Goal: Task Accomplishment & Management: Manage account settings

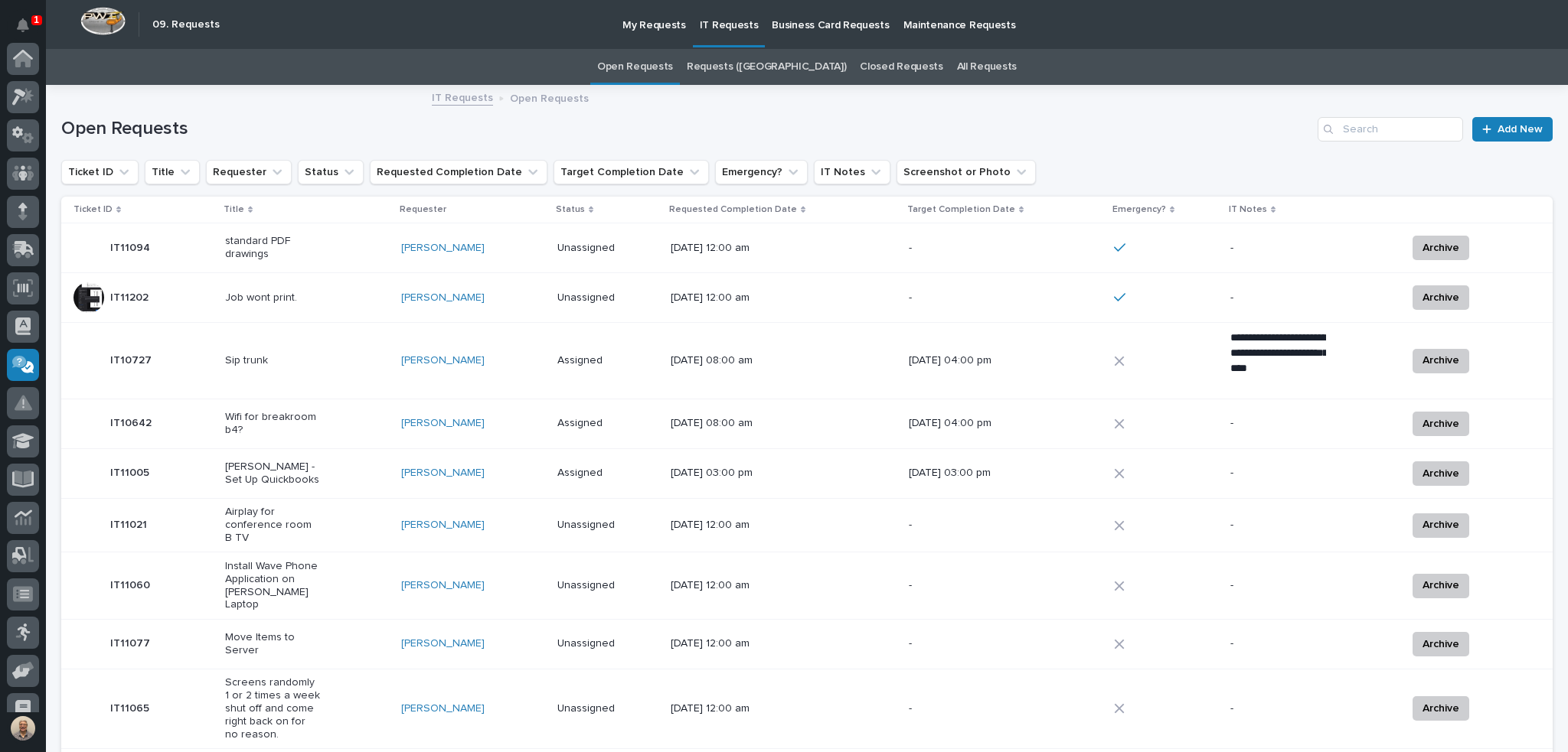
scroll to position [172, 0]
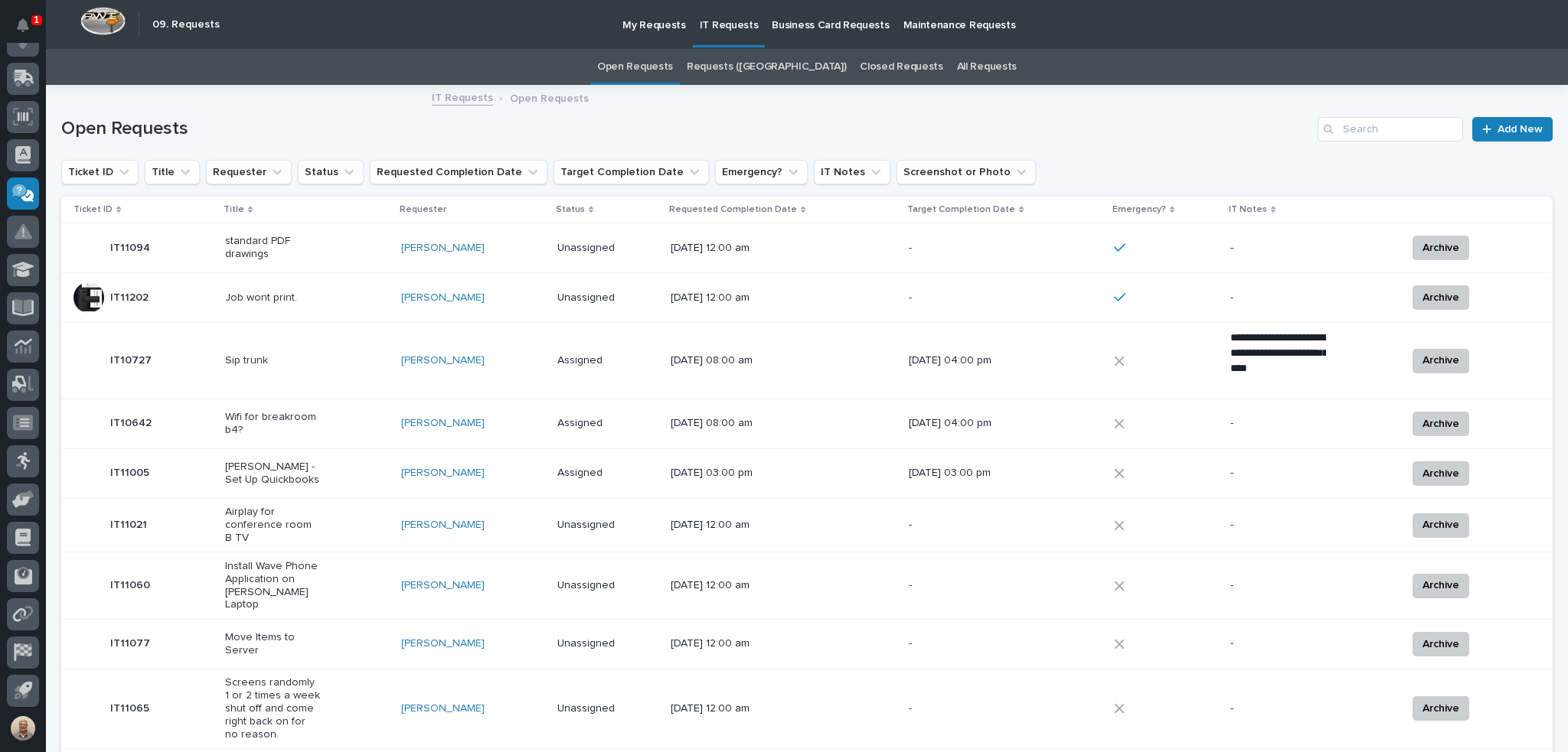
click at [307, 296] on p "Job wont print." at bounding box center [272, 298] width 96 height 13
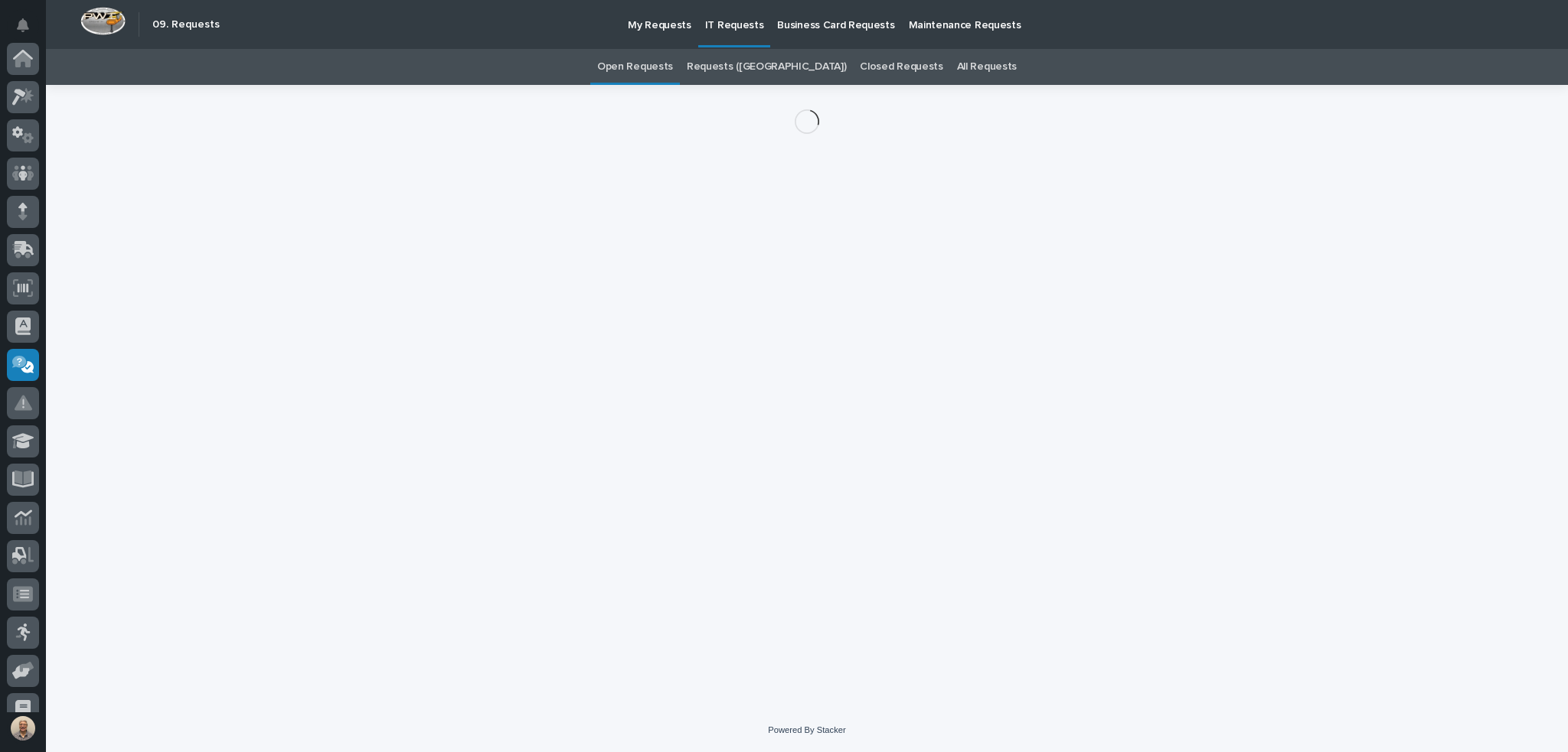
scroll to position [172, 0]
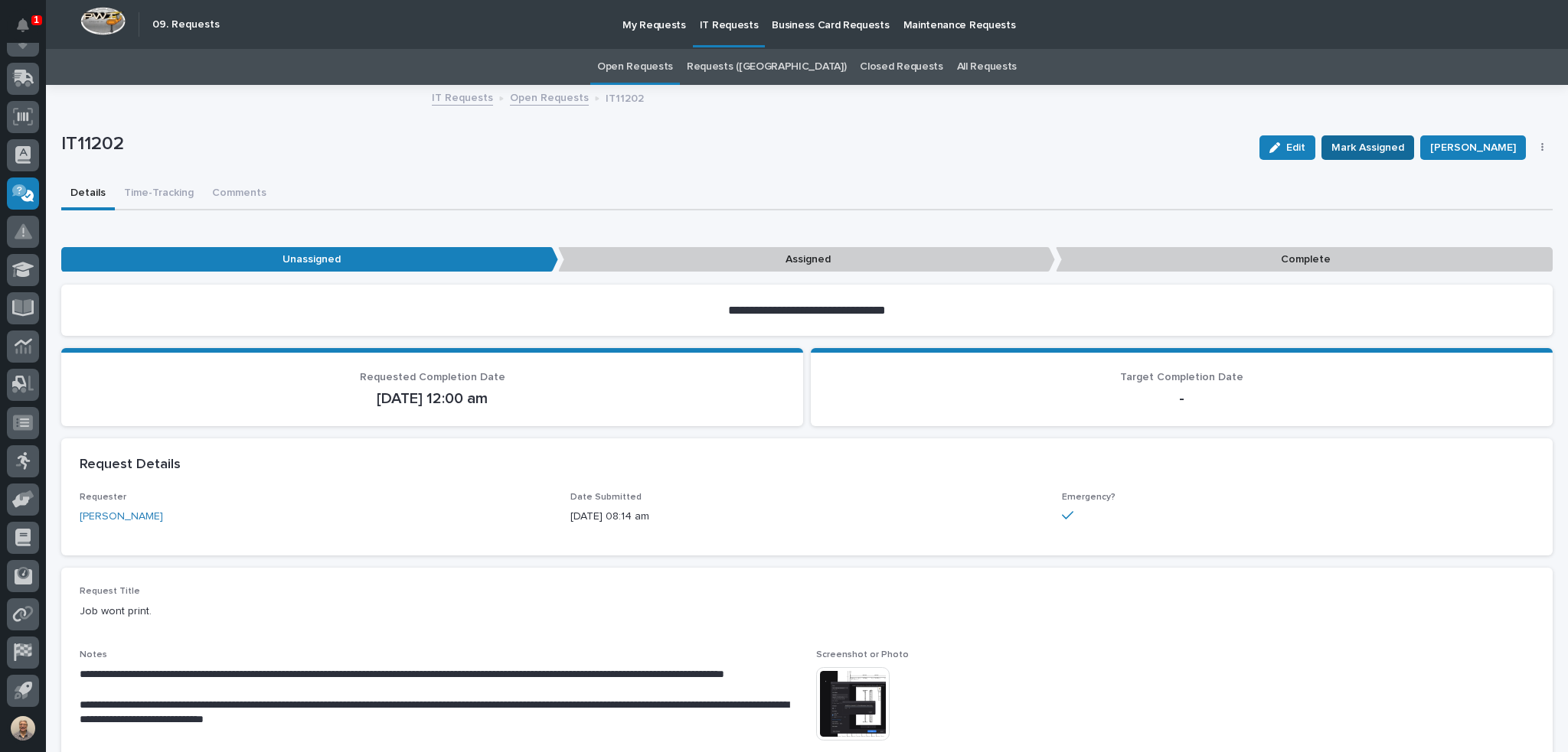
click at [1364, 141] on span "Mark Assigned" at bounding box center [1367, 147] width 73 height 18
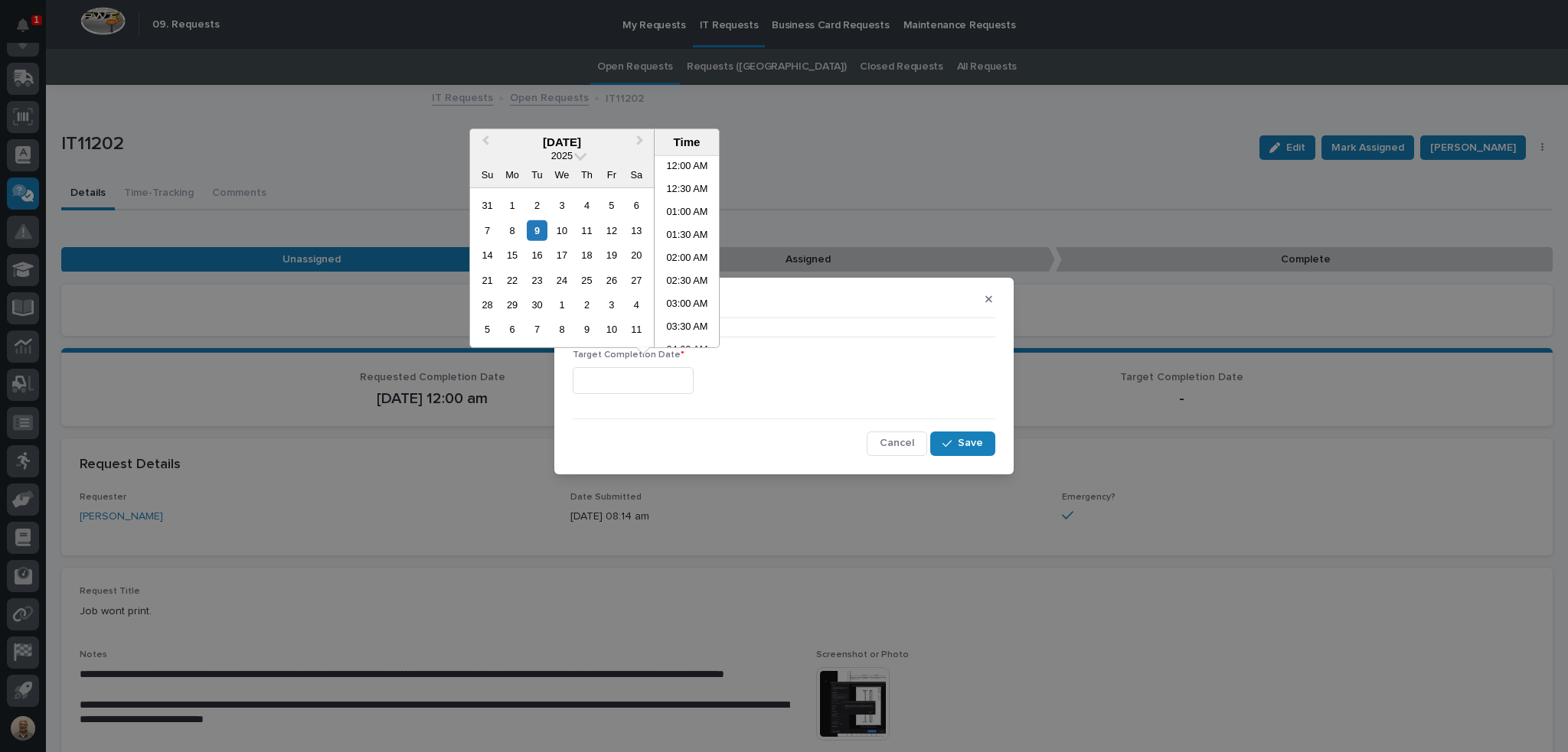
click at [672, 386] on input "text" at bounding box center [633, 381] width 121 height 27
click at [681, 219] on li "03:00 PM" at bounding box center [687, 229] width 65 height 23
type input "**********"
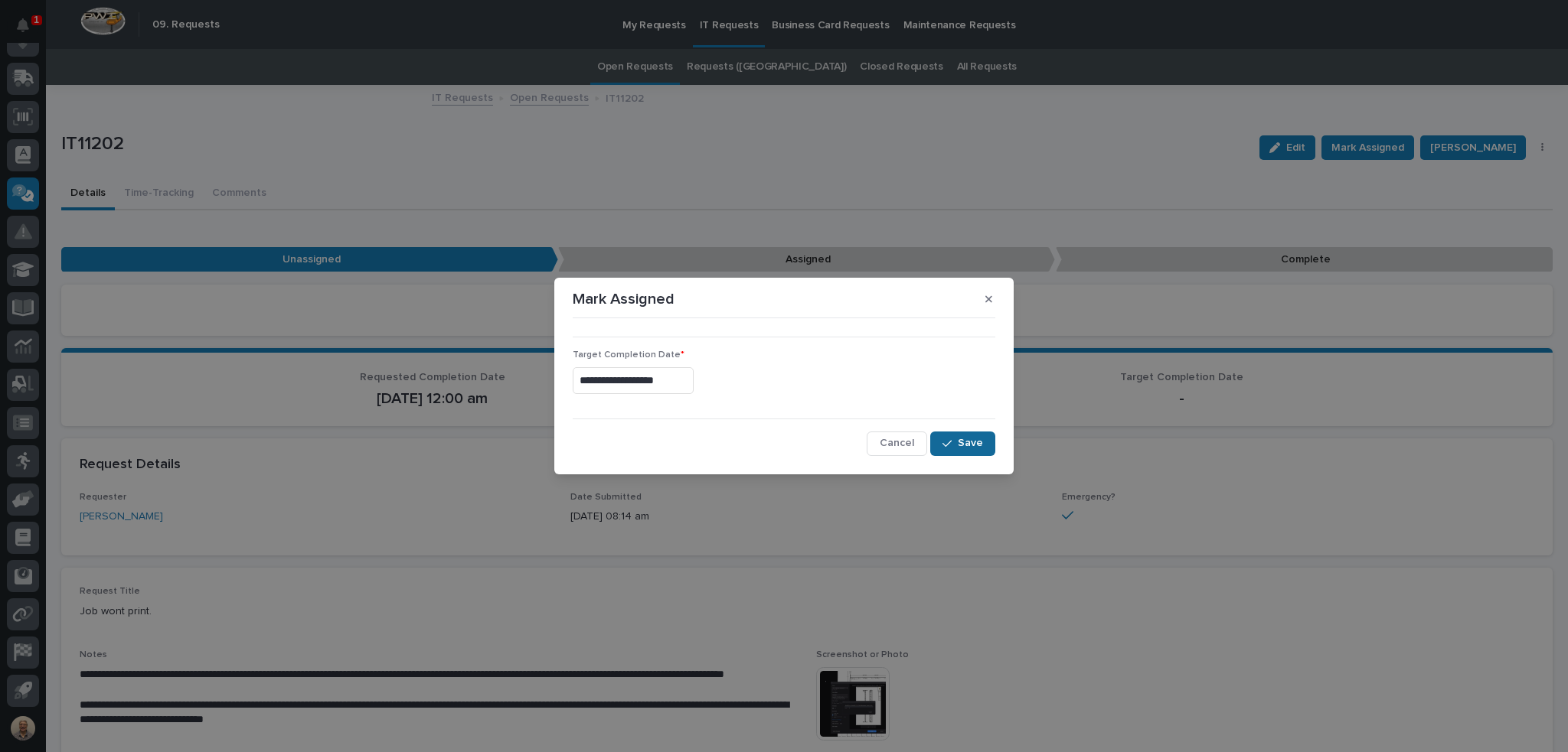
click at [968, 447] on span "Save" at bounding box center [971, 443] width 25 height 14
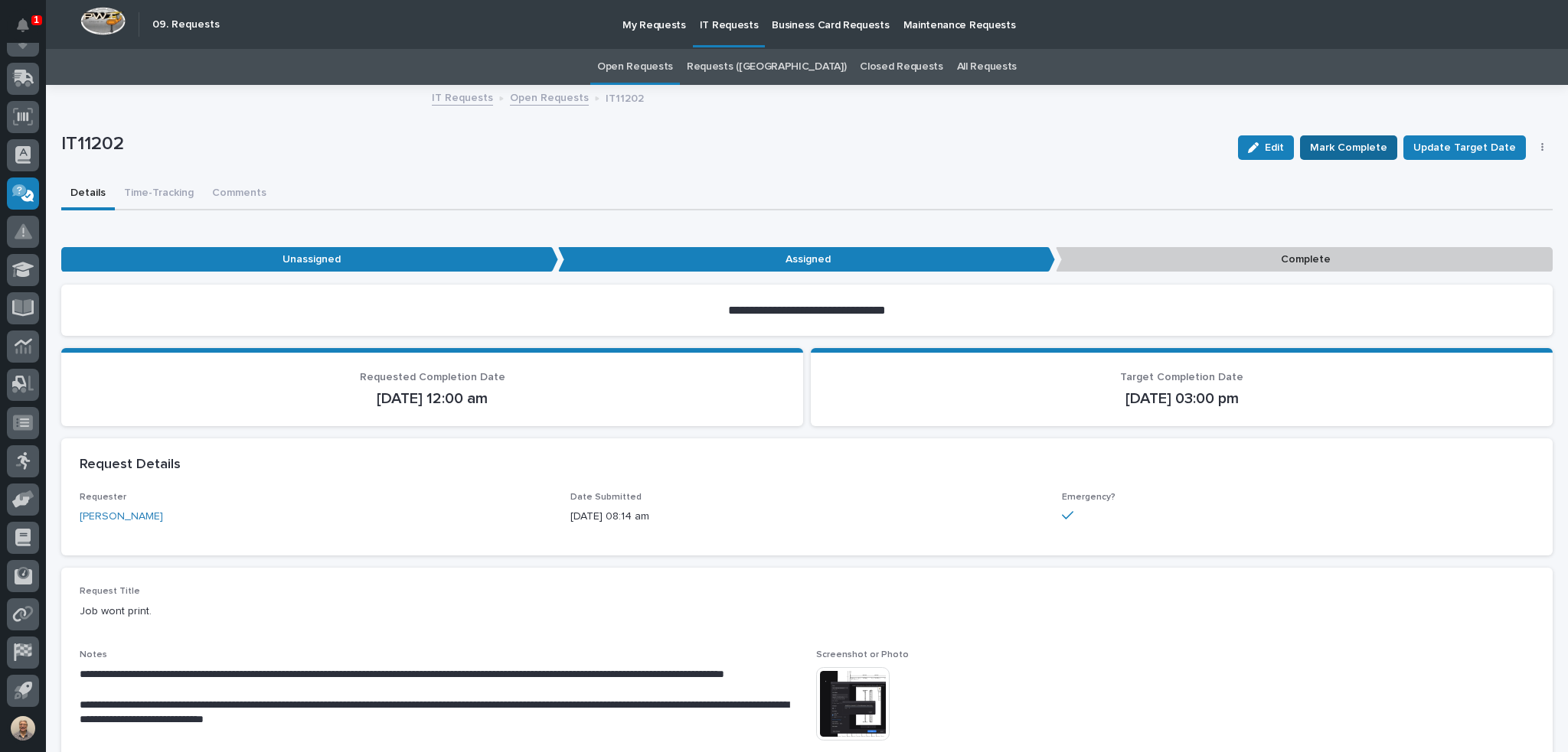
click at [1351, 151] on span "Mark Complete" at bounding box center [1349, 147] width 78 height 18
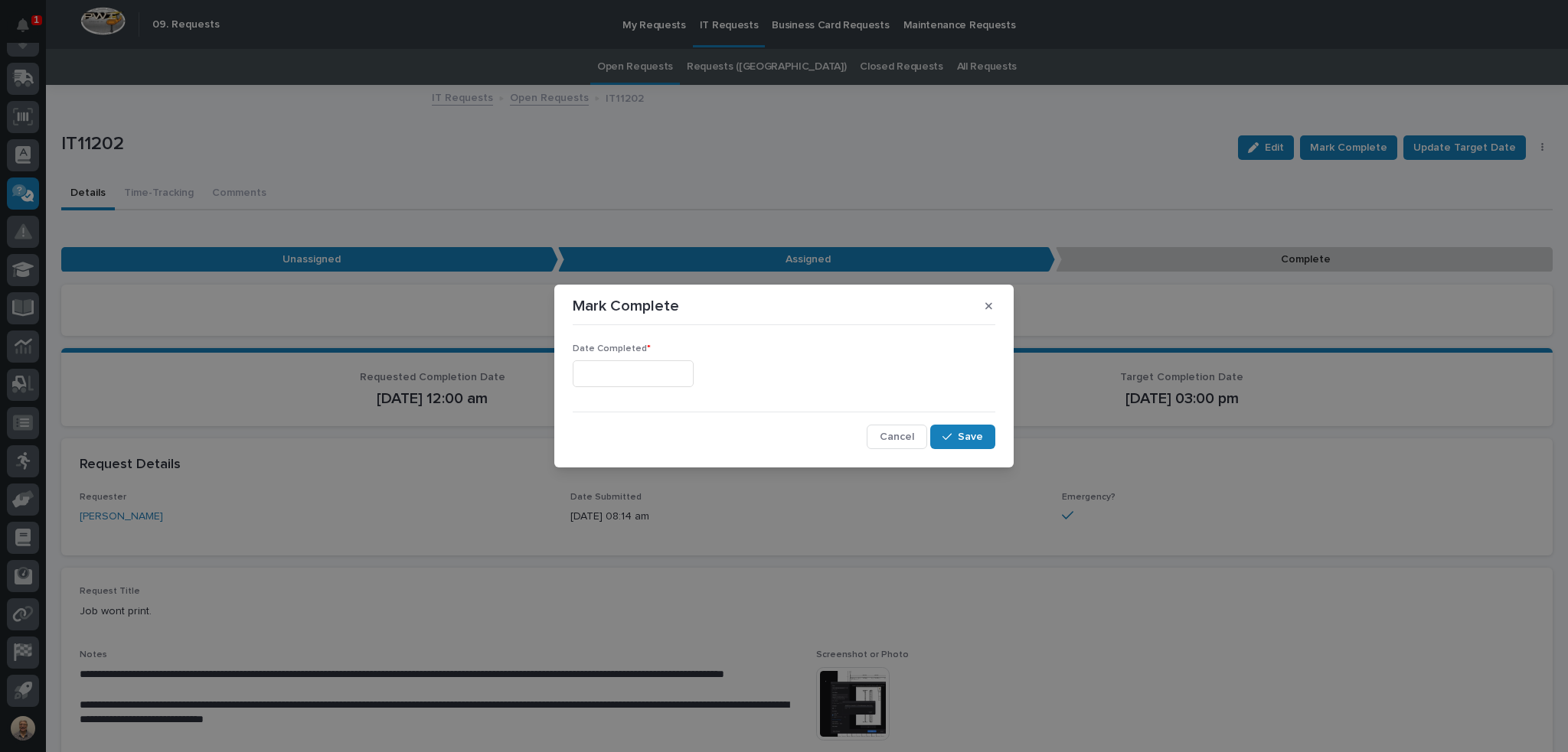
click at [606, 365] on input "text" at bounding box center [633, 374] width 121 height 27
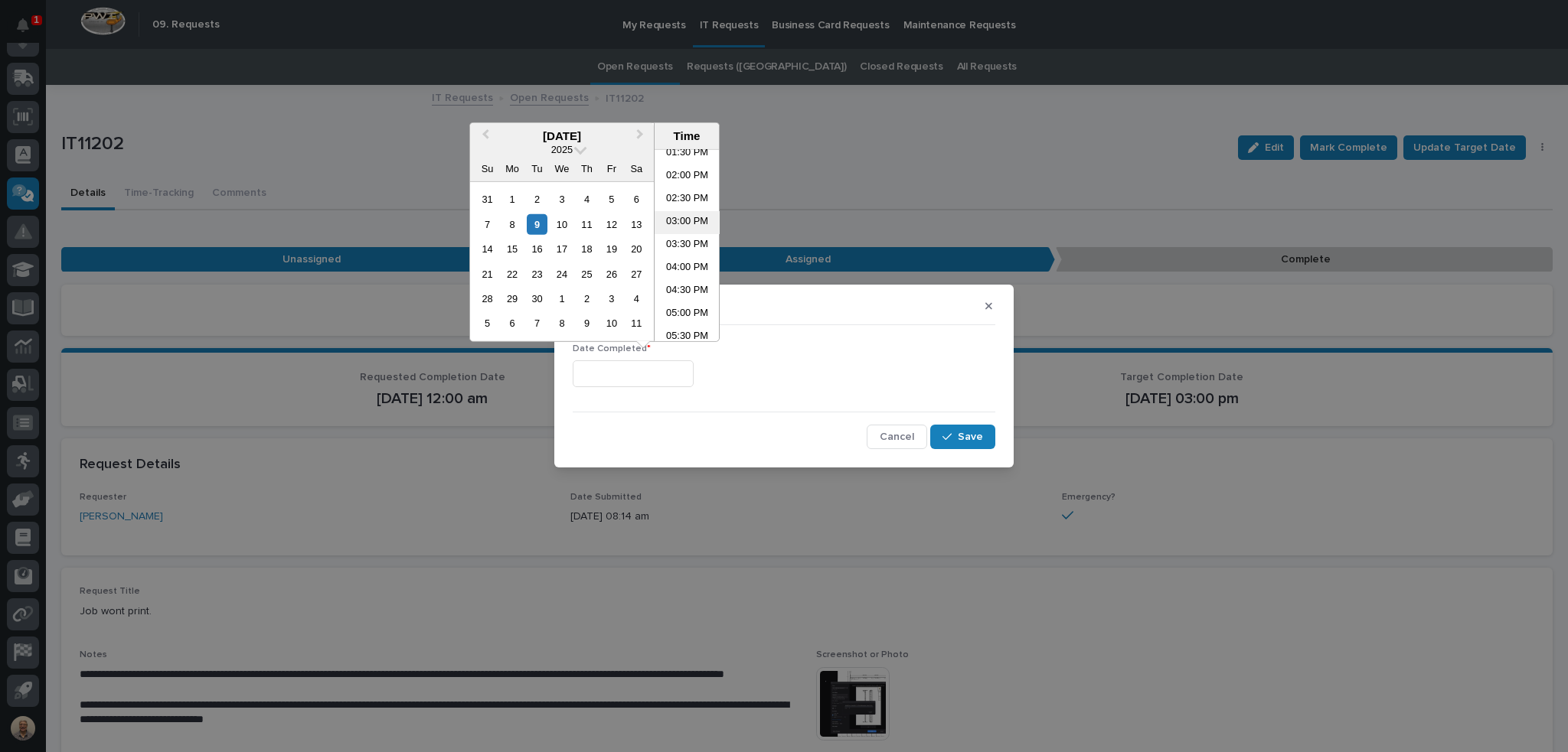
click at [681, 220] on li "03:00 PM" at bounding box center [687, 223] width 65 height 23
type input "**********"
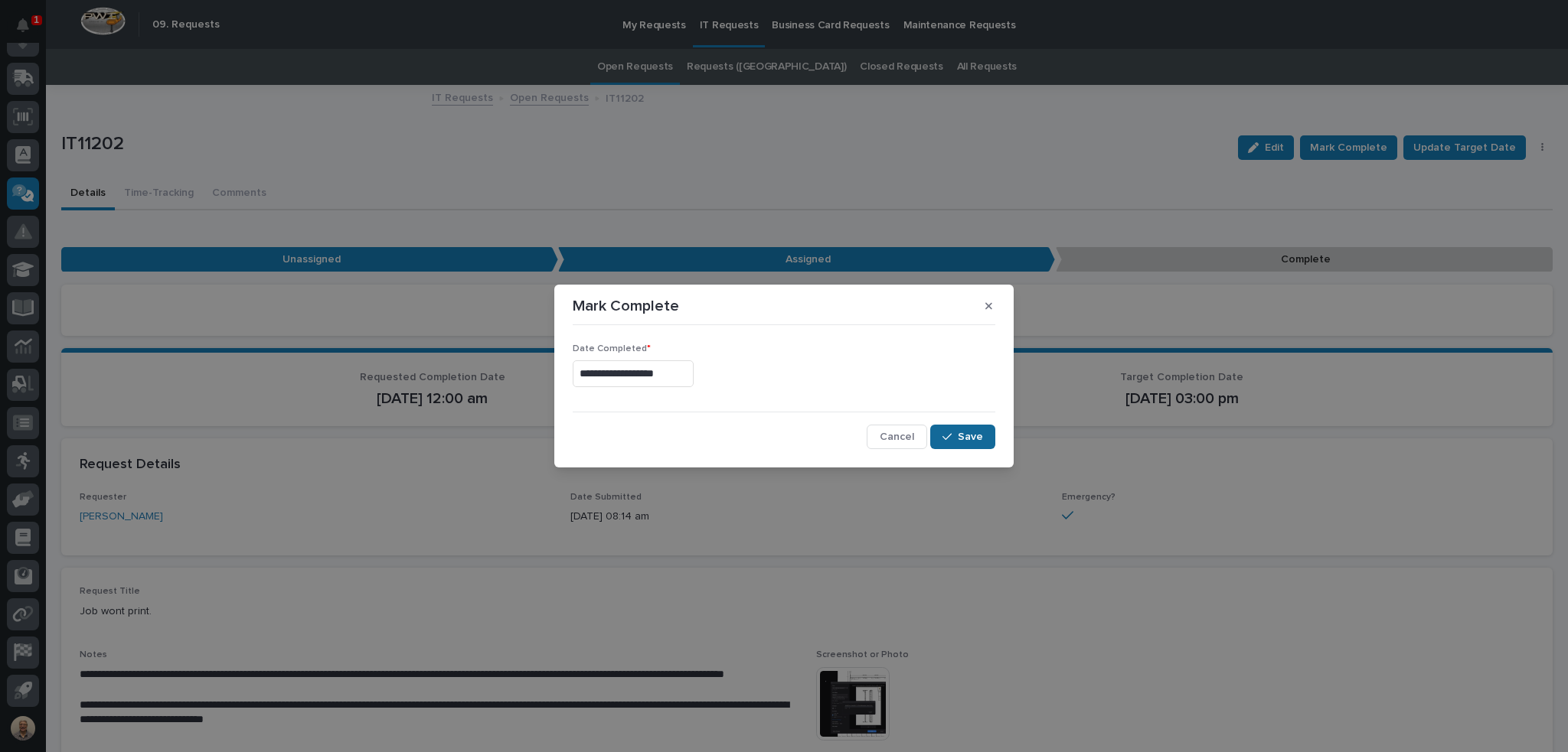
click at [977, 440] on span "Save" at bounding box center [971, 437] width 25 height 14
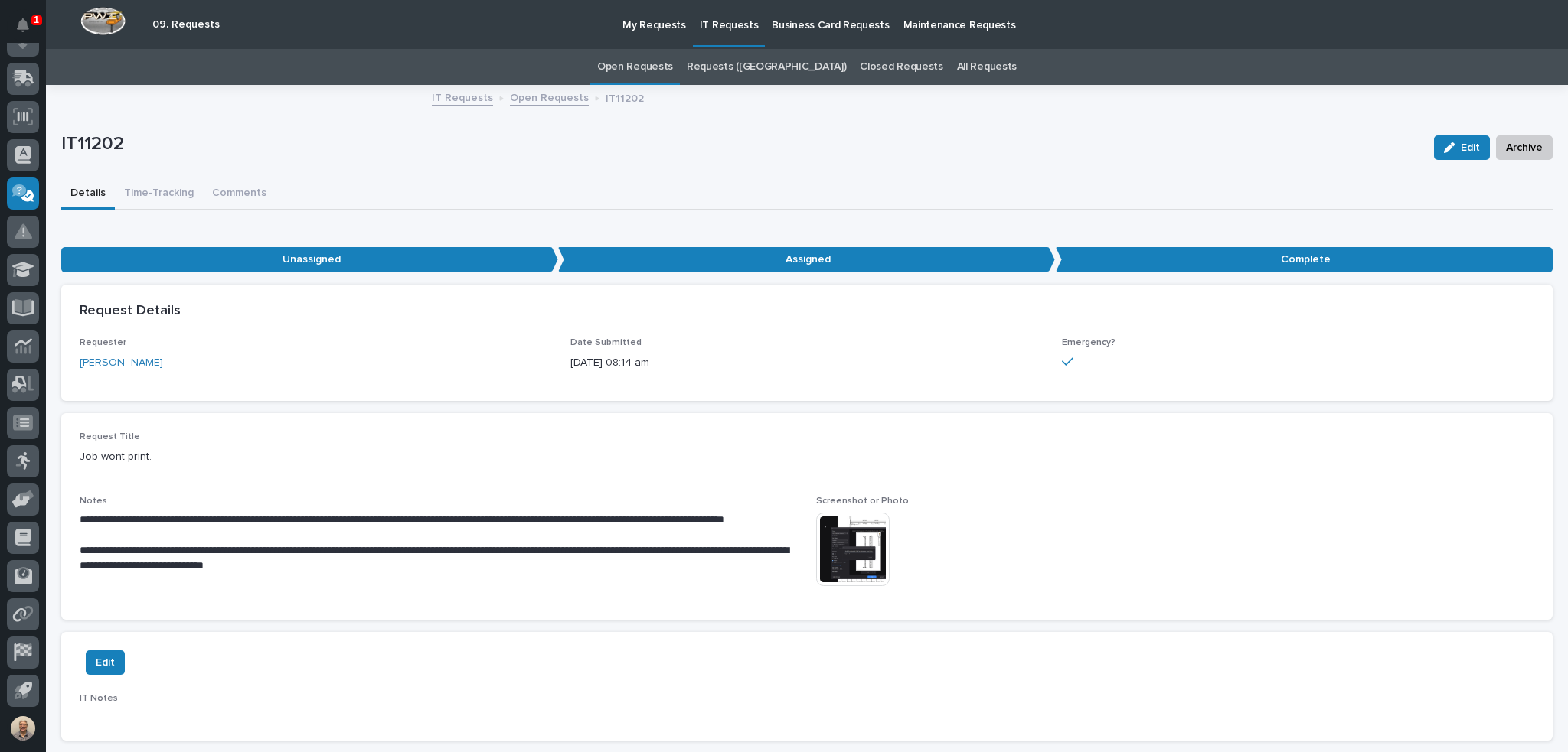
click at [867, 550] on img at bounding box center [853, 549] width 74 height 74
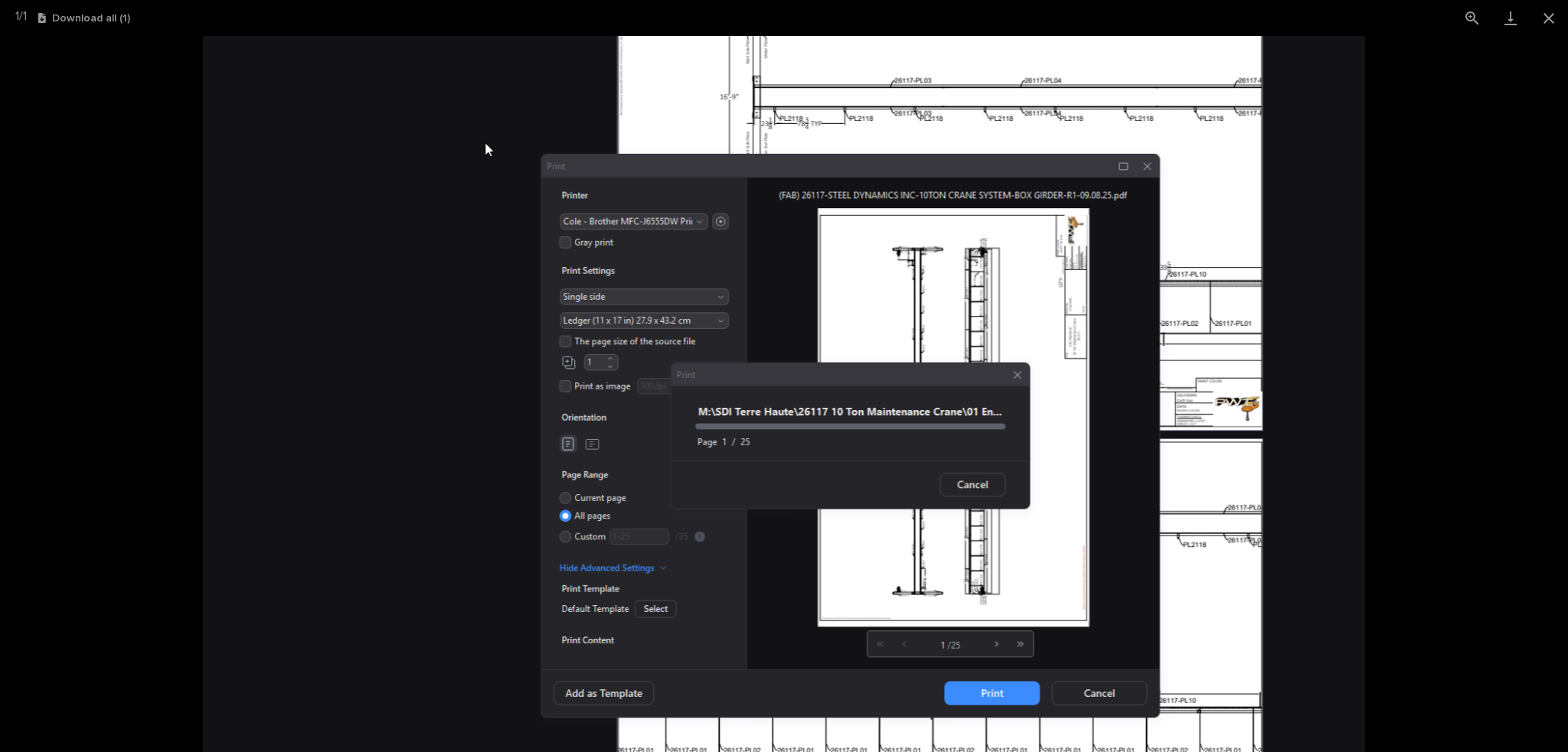
click at [1124, 697] on img at bounding box center [784, 393] width 1162 height 716
click at [1116, 697] on img at bounding box center [784, 393] width 1162 height 716
click at [329, 64] on img at bounding box center [784, 393] width 1162 height 716
click at [1549, 20] on button "Close gallery" at bounding box center [1549, 17] width 38 height 36
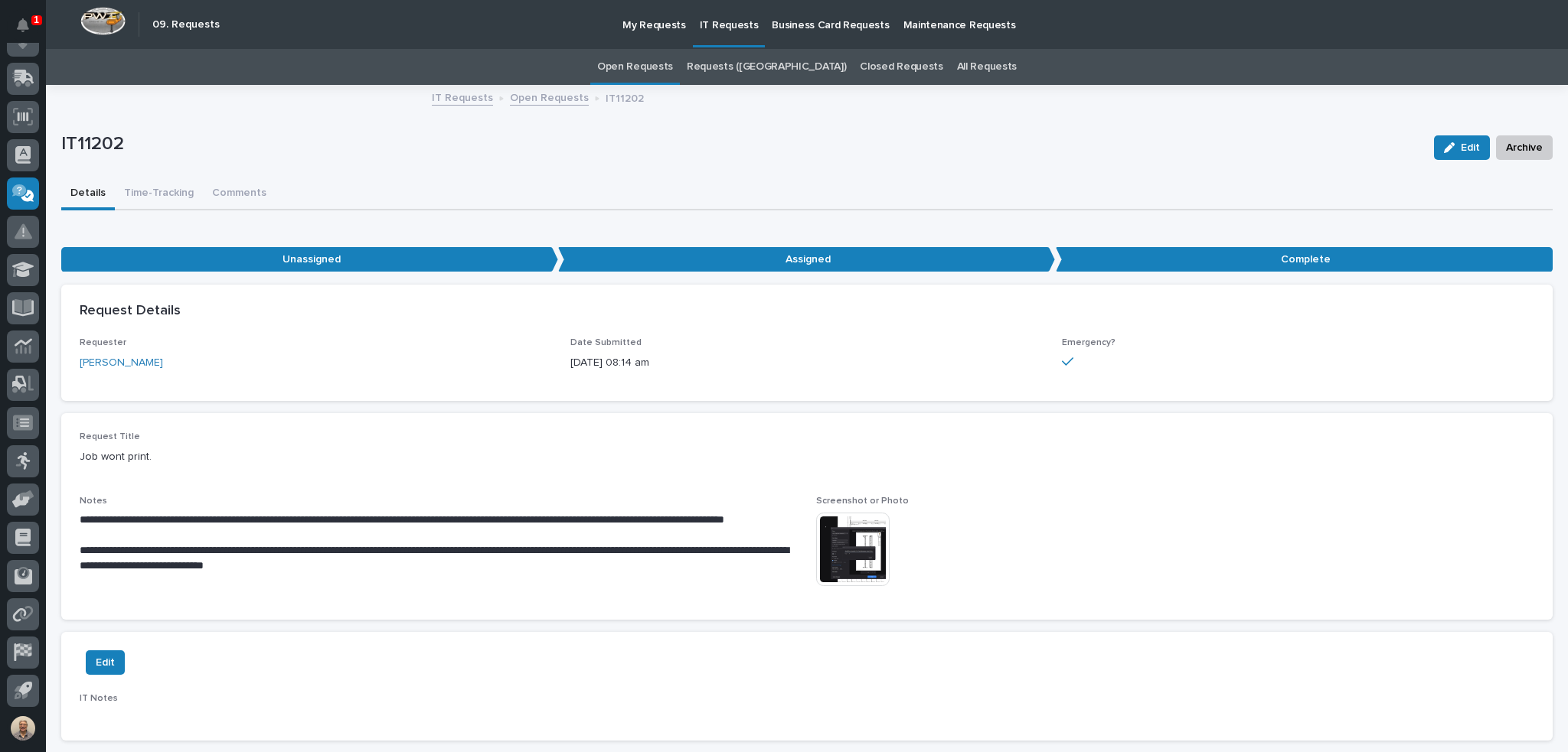
click at [673, 67] on link "Open Requests" at bounding box center [635, 67] width 76 height 36
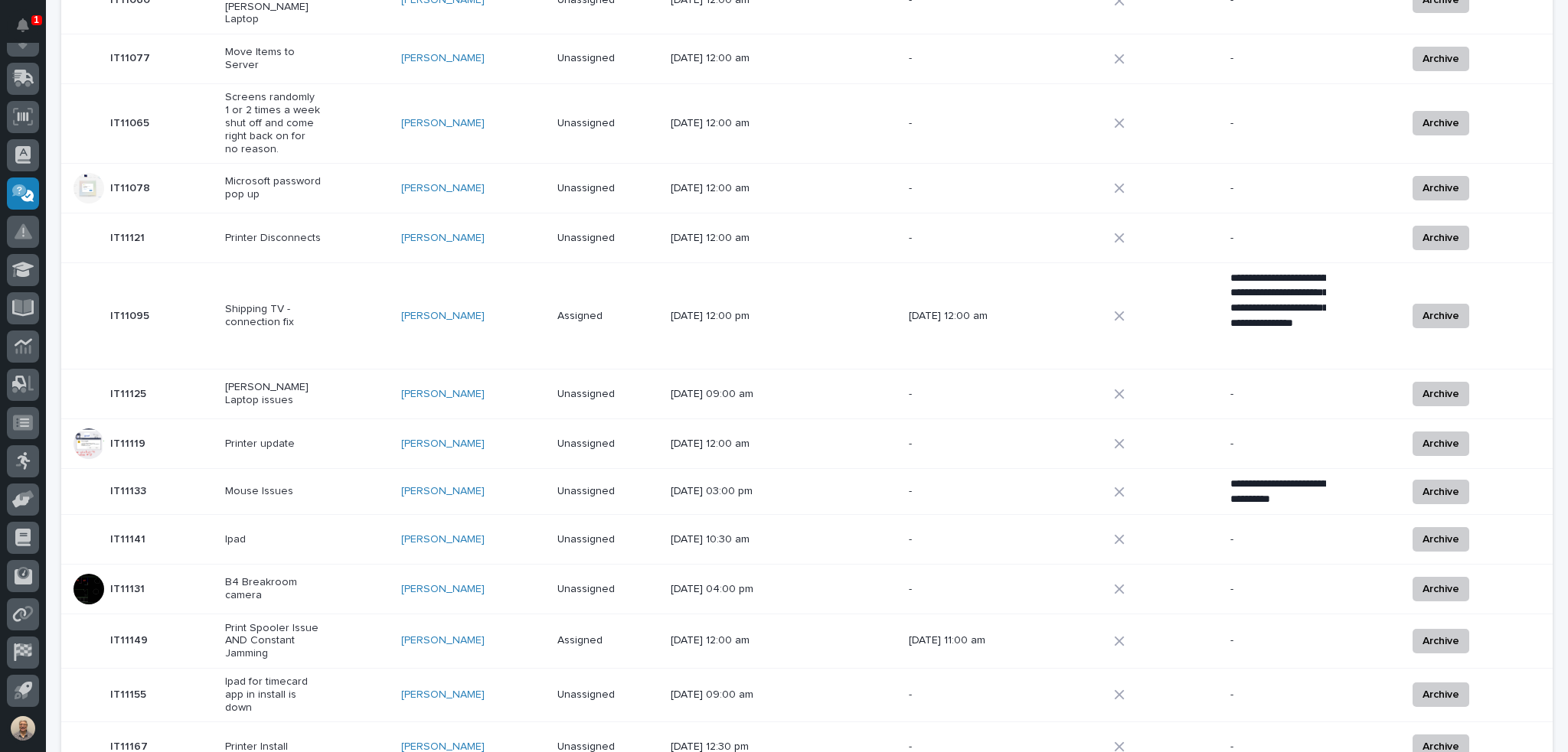
scroll to position [763, 0]
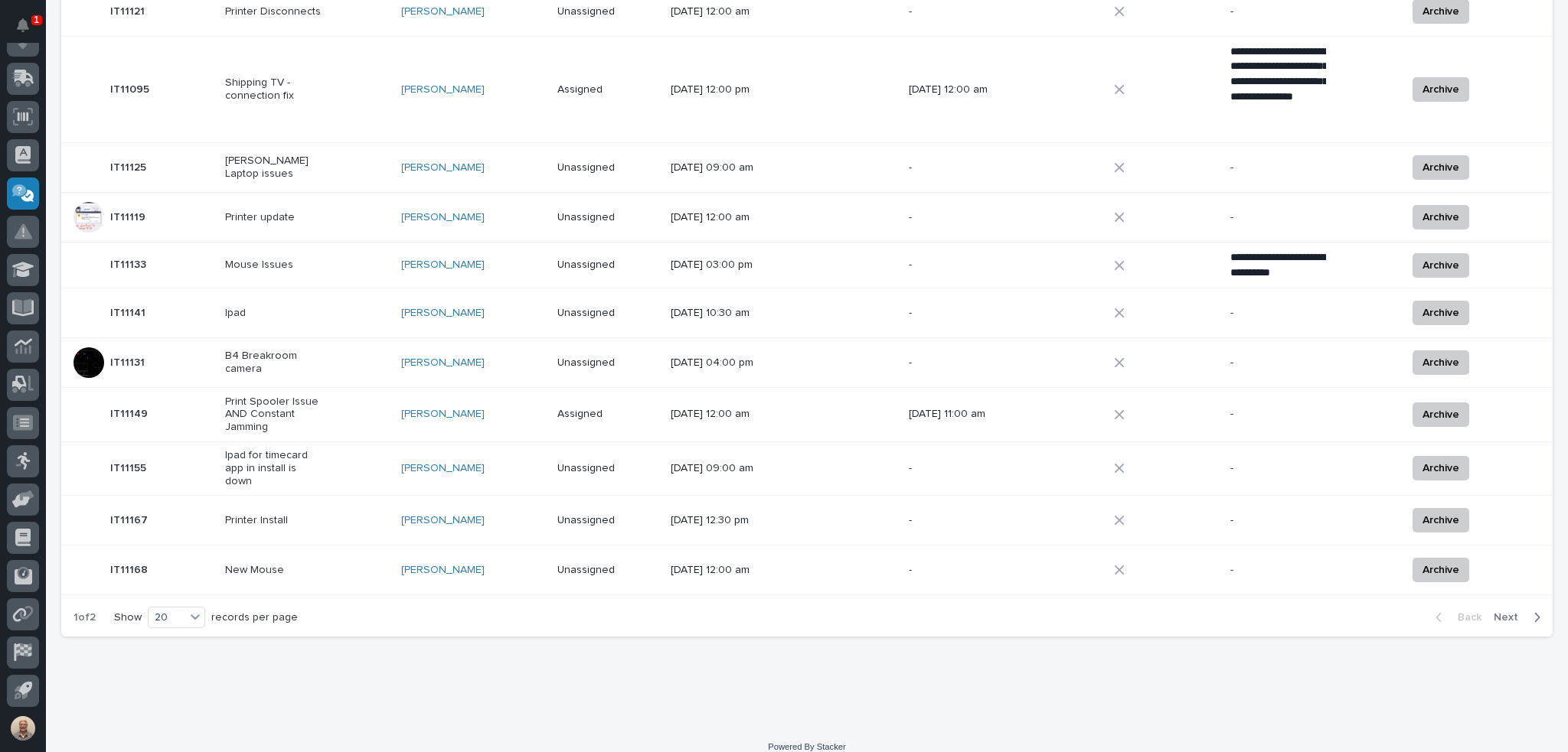
click at [1498, 611] on span "Next" at bounding box center [1511, 617] width 34 height 14
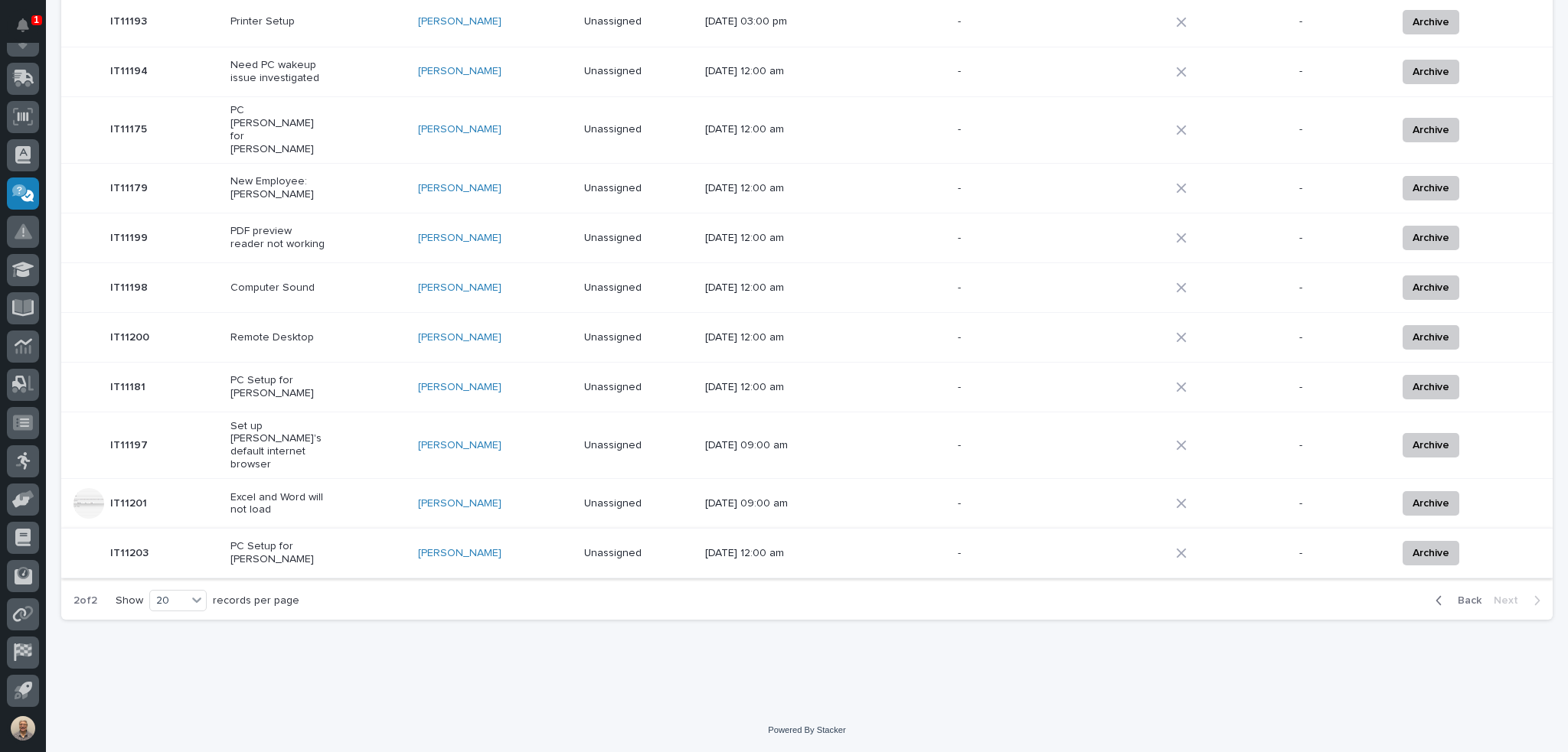
scroll to position [545, 0]
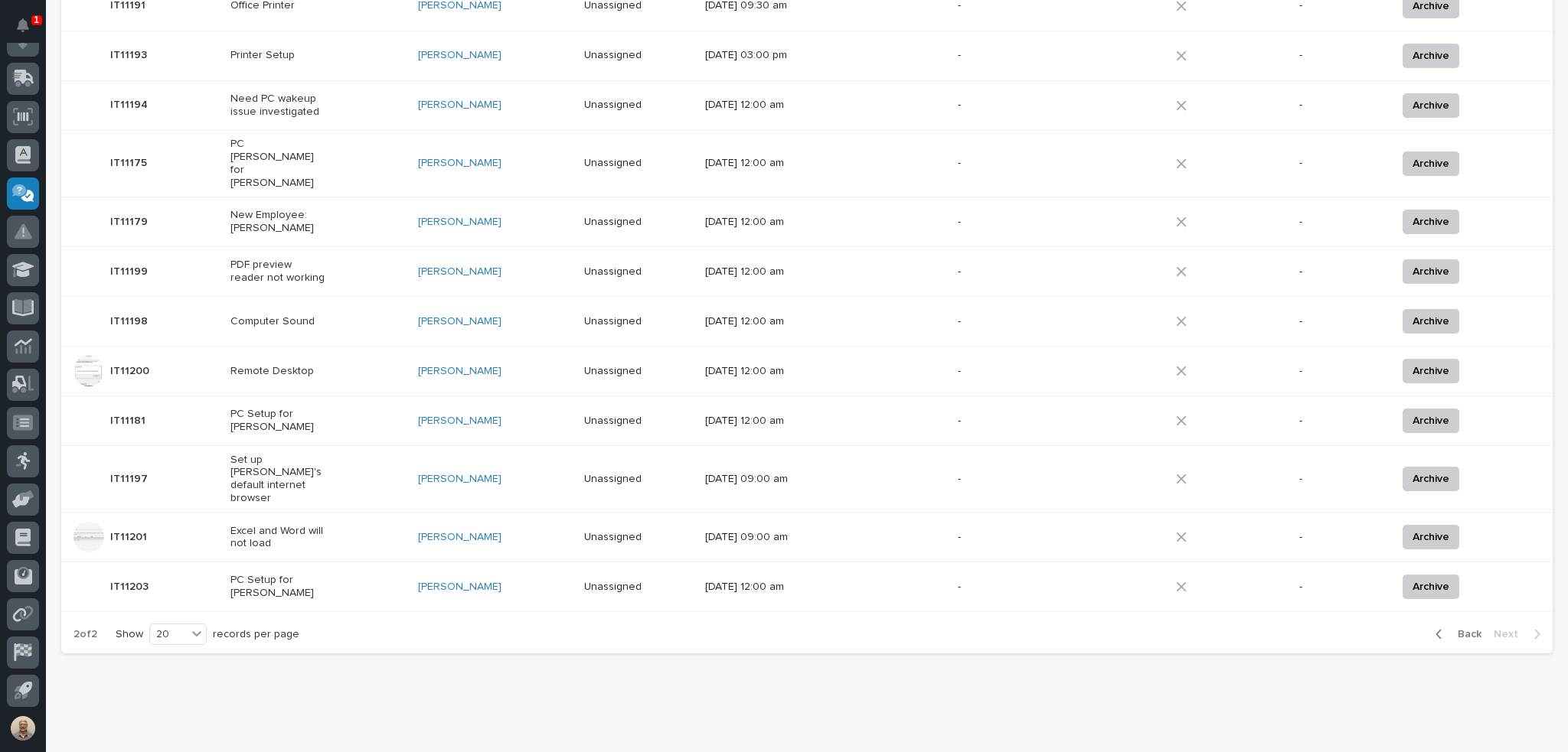
click at [290, 574] on p "PC Setup for [PERSON_NAME]" at bounding box center [278, 586] width 96 height 26
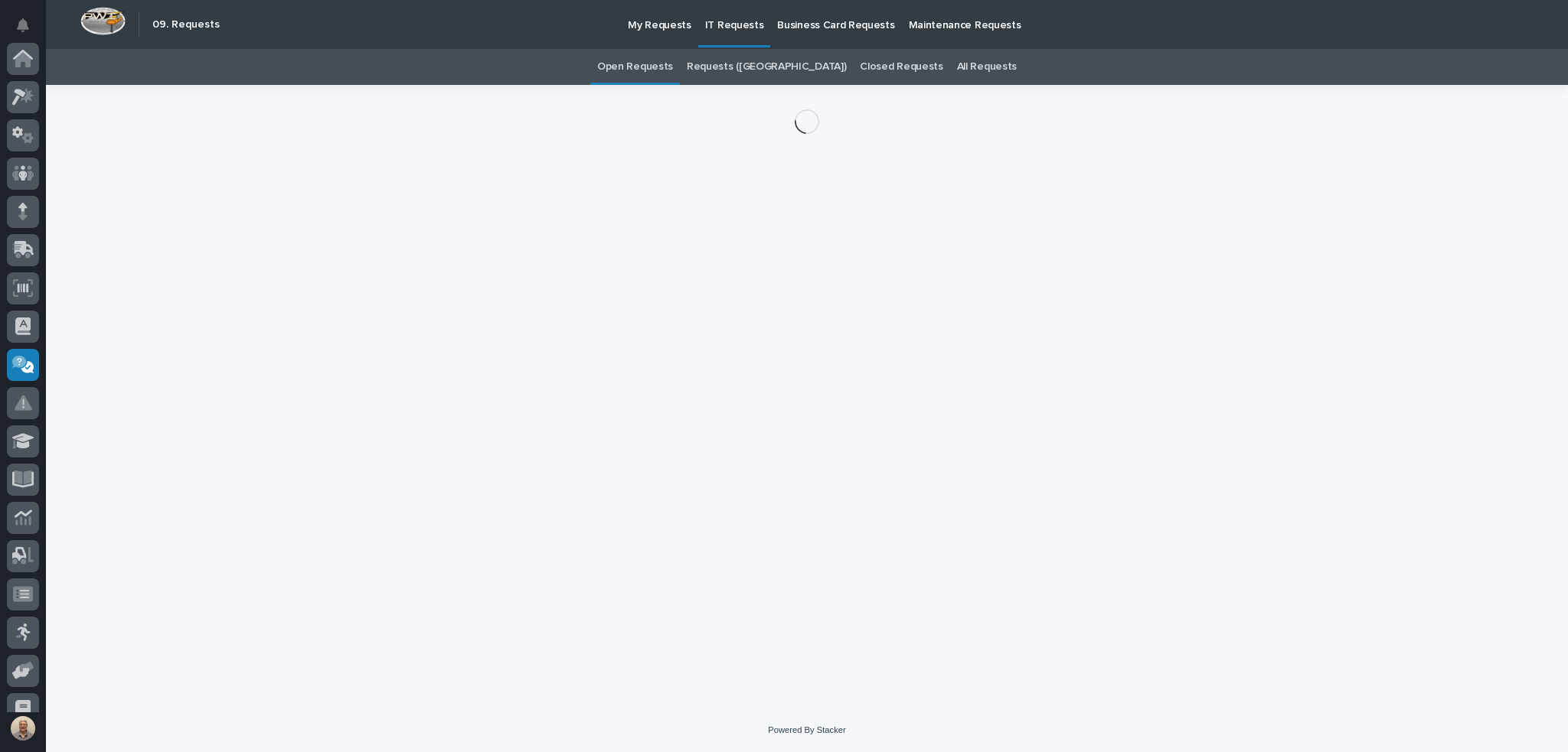
scroll to position [172, 0]
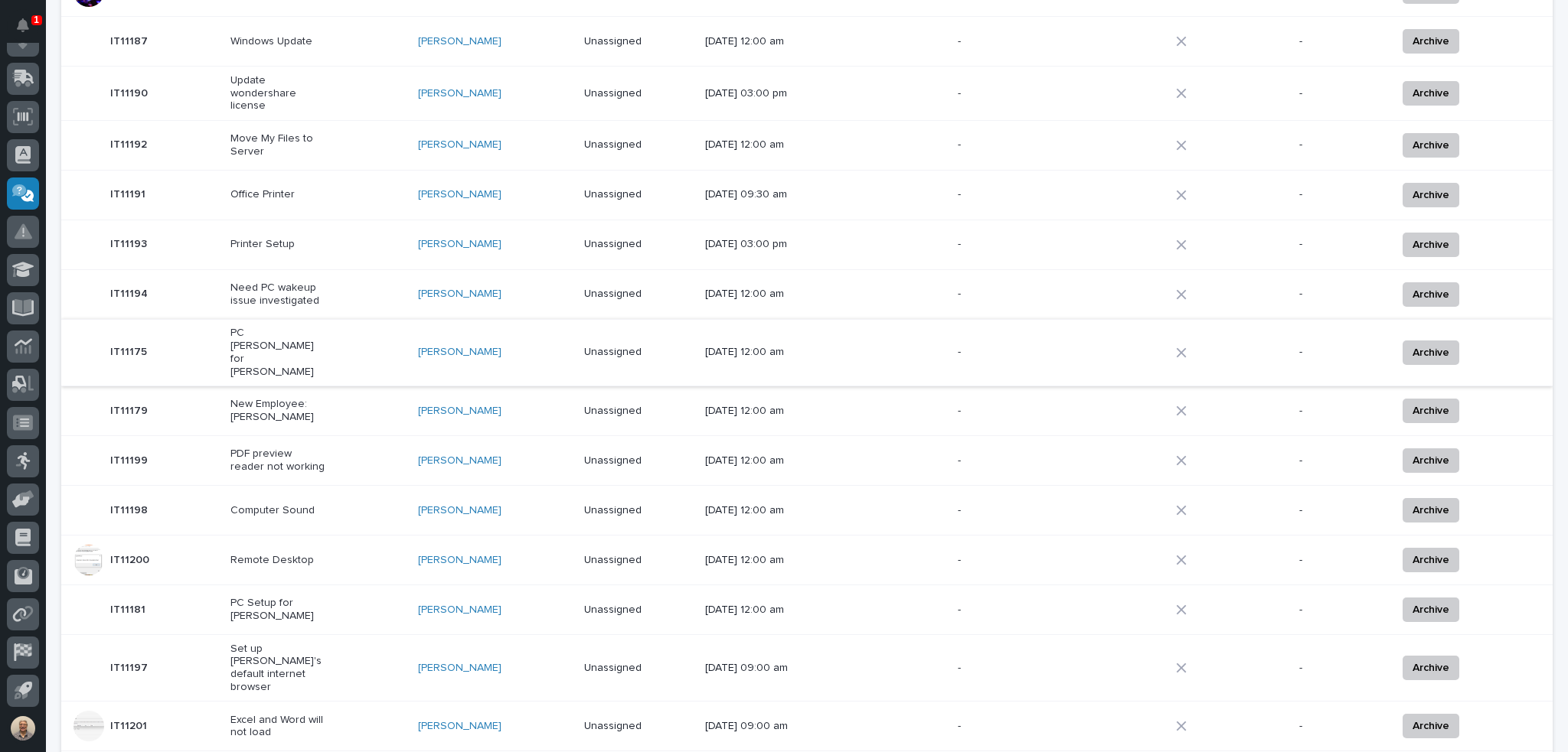
scroll to position [431, 0]
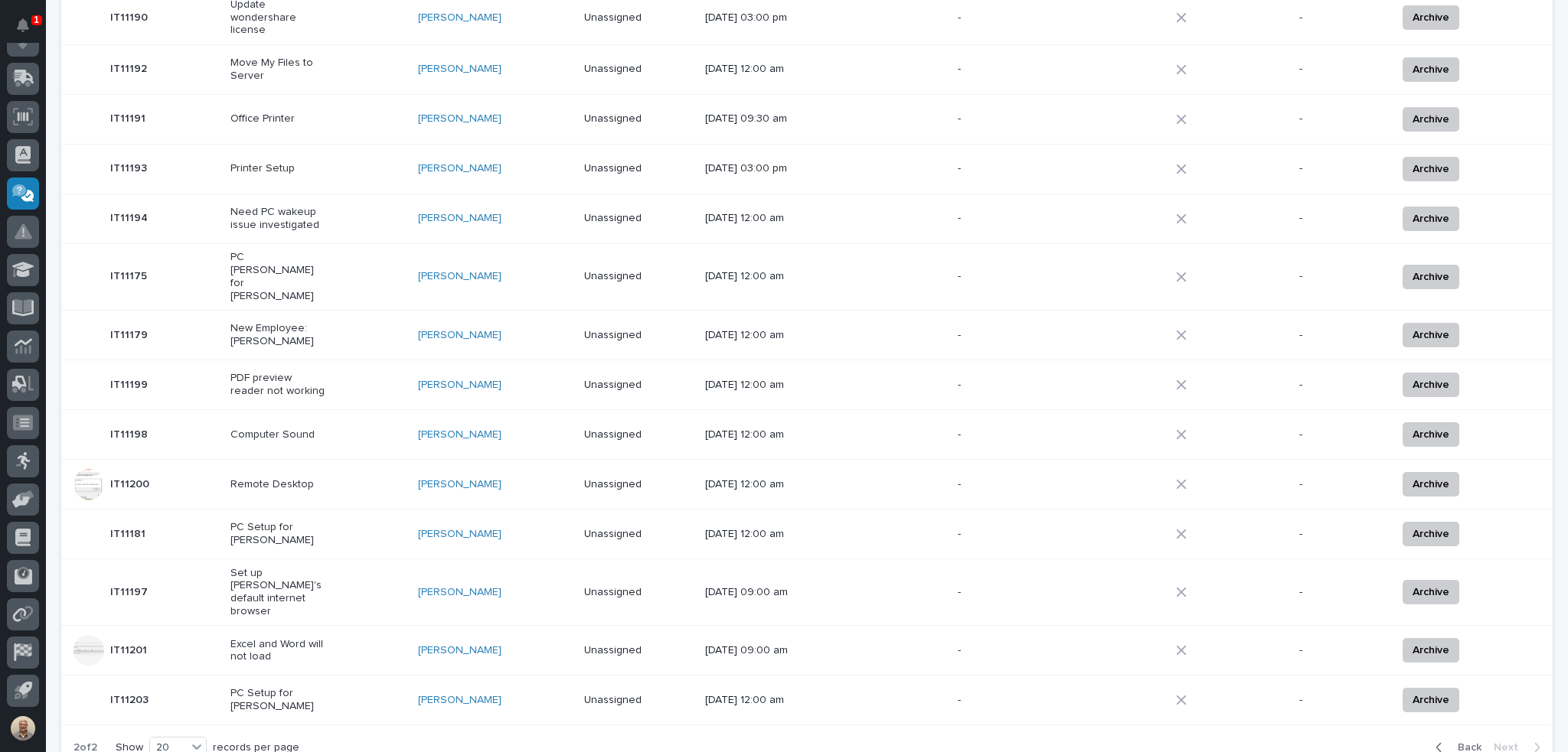
click at [285, 479] on p "Remote Desktop" at bounding box center [278, 485] width 96 height 13
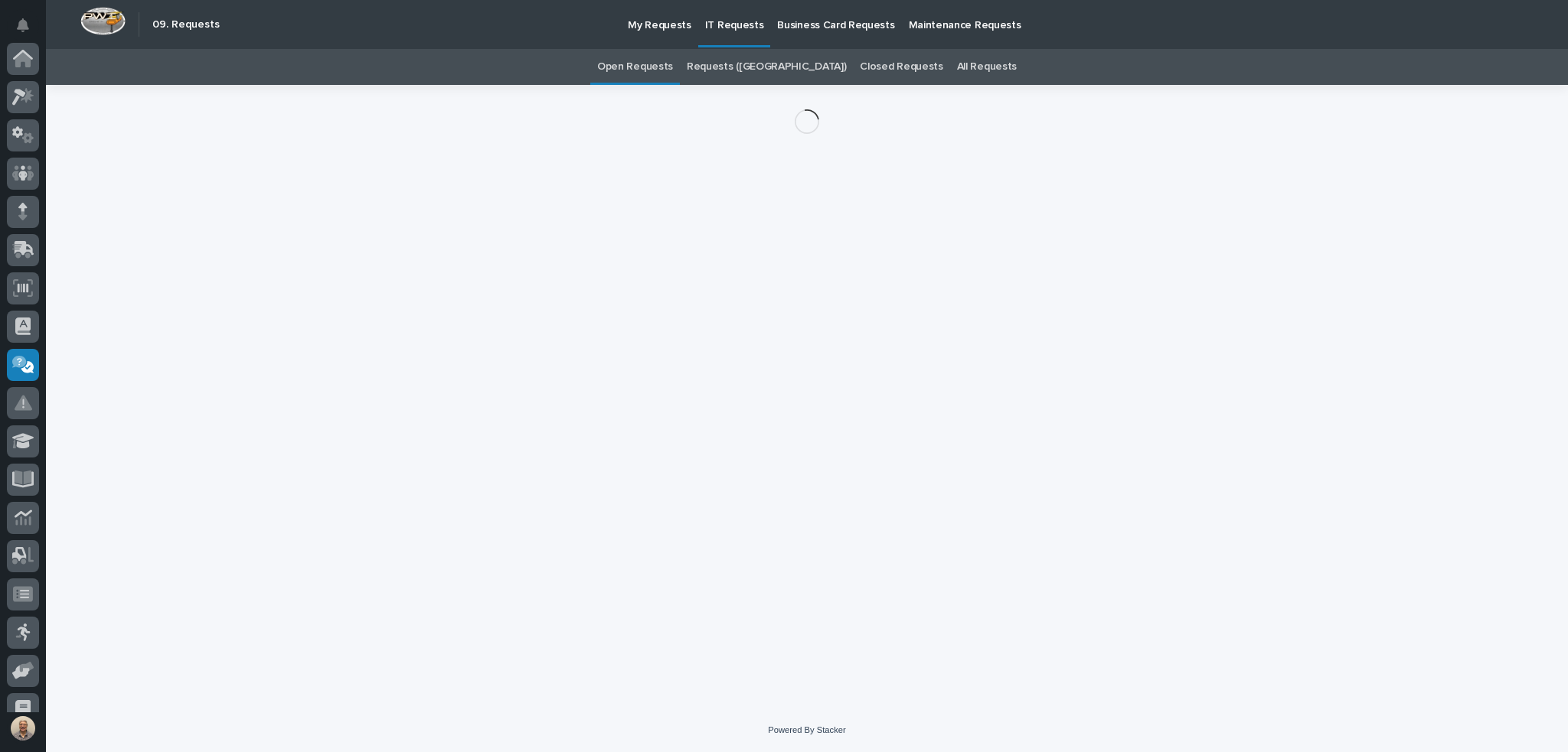
scroll to position [172, 0]
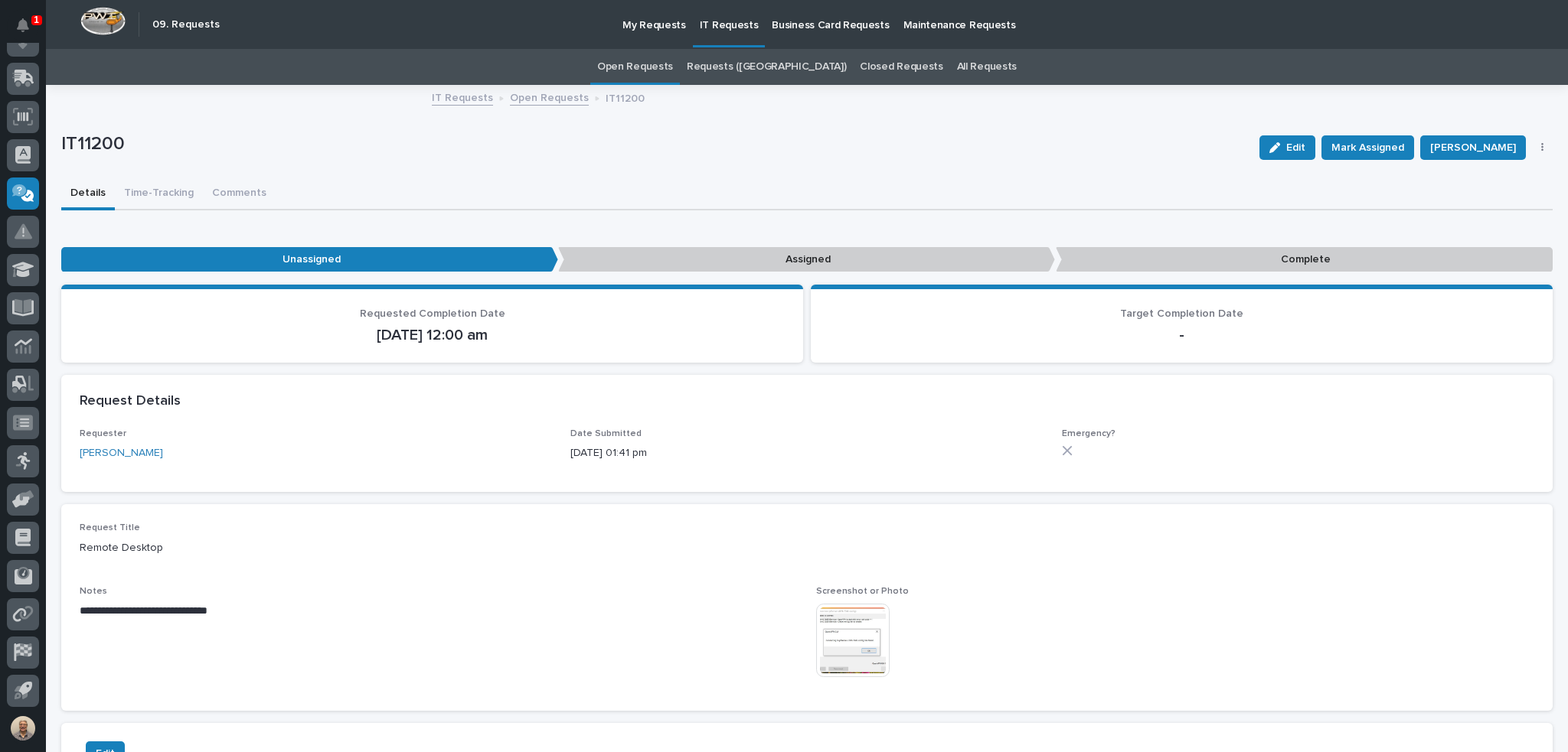
click at [855, 624] on img at bounding box center [853, 641] width 74 height 74
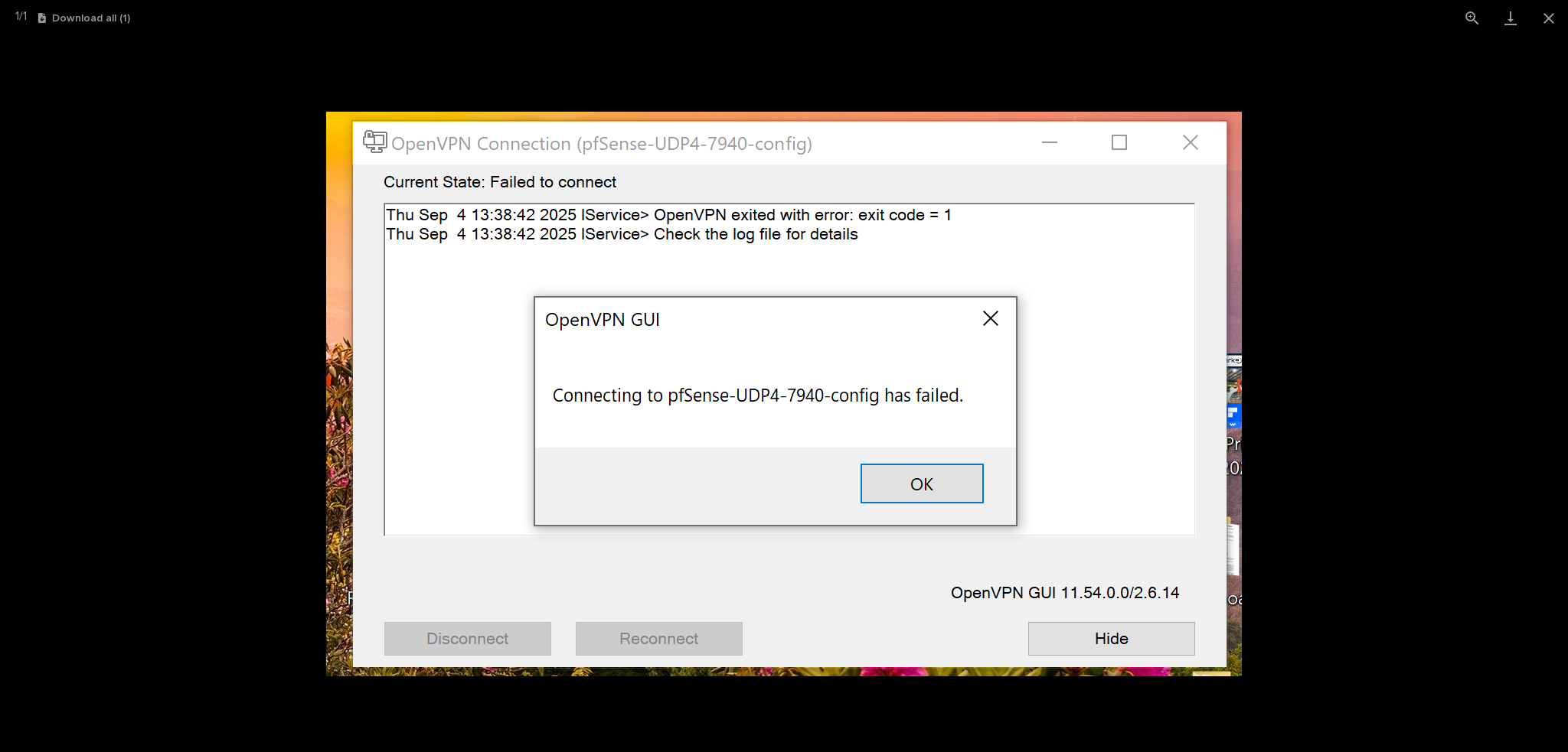
click at [1320, 285] on picture at bounding box center [784, 393] width 1568 height 716
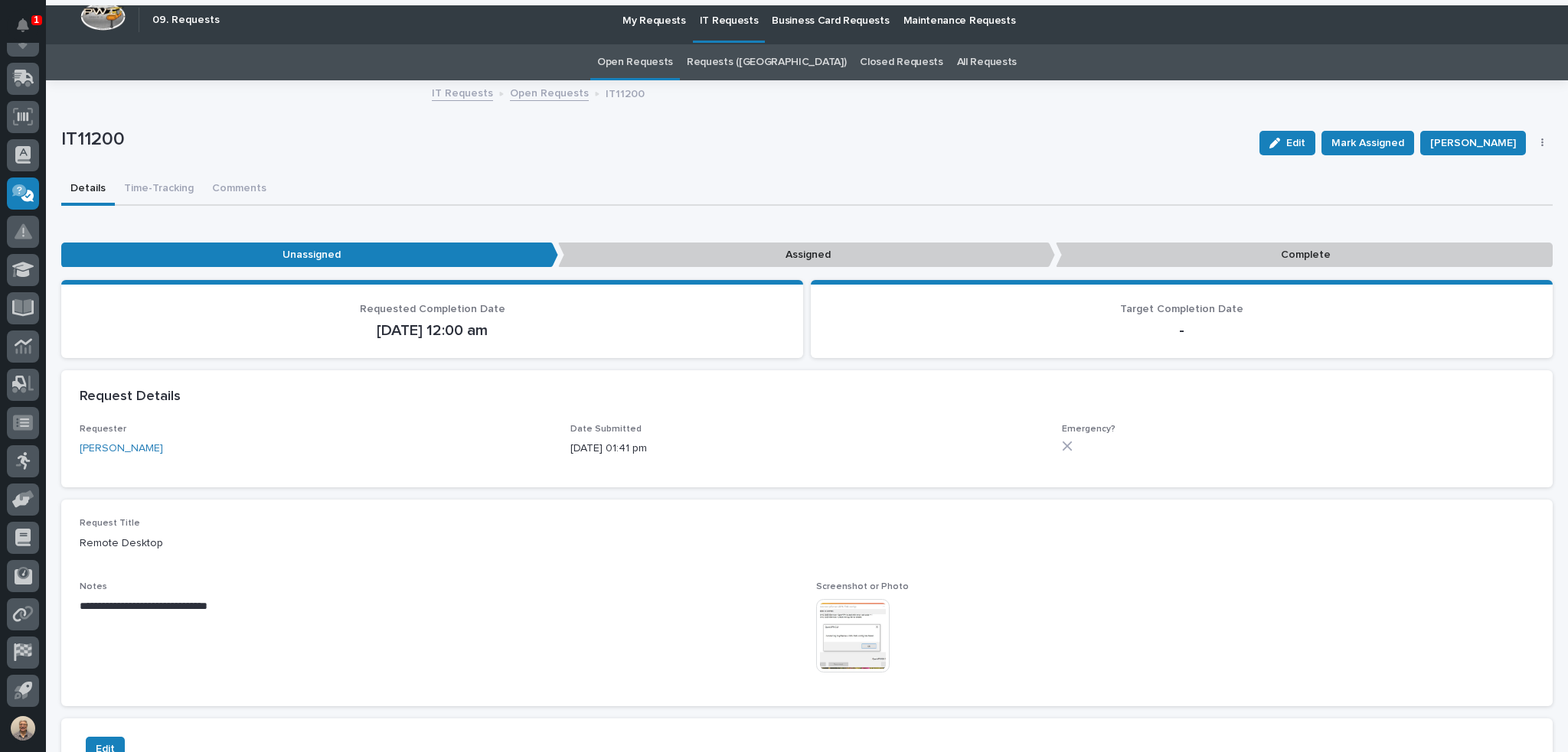
scroll to position [0, 0]
